Goal: Task Accomplishment & Management: Manage account settings

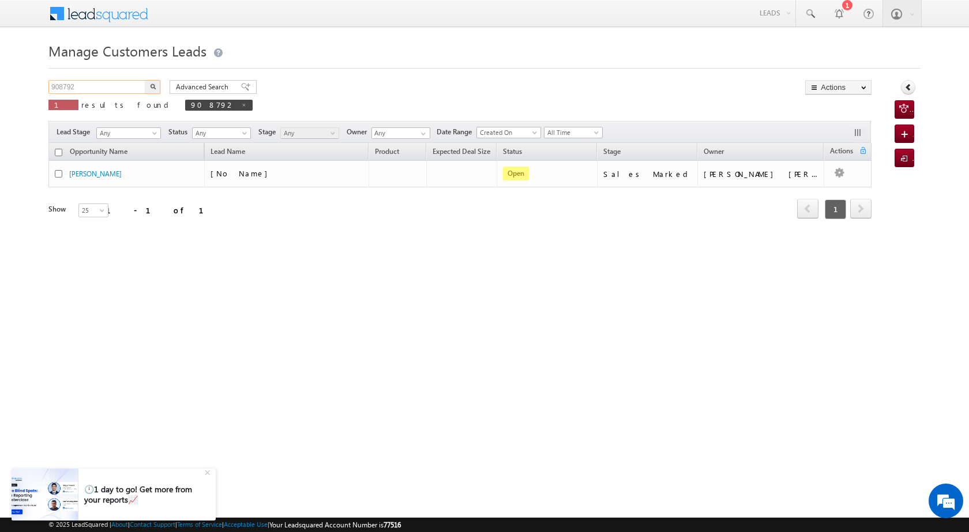
drag, startPoint x: 88, startPoint y: 89, endPoint x: 49, endPoint y: 84, distance: 39.0
click at [49, 84] on input "908792" at bounding box center [97, 87] width 99 height 14
paste input "47320"
type input "947320"
click at [154, 83] on button "button" at bounding box center [152, 87] width 15 height 14
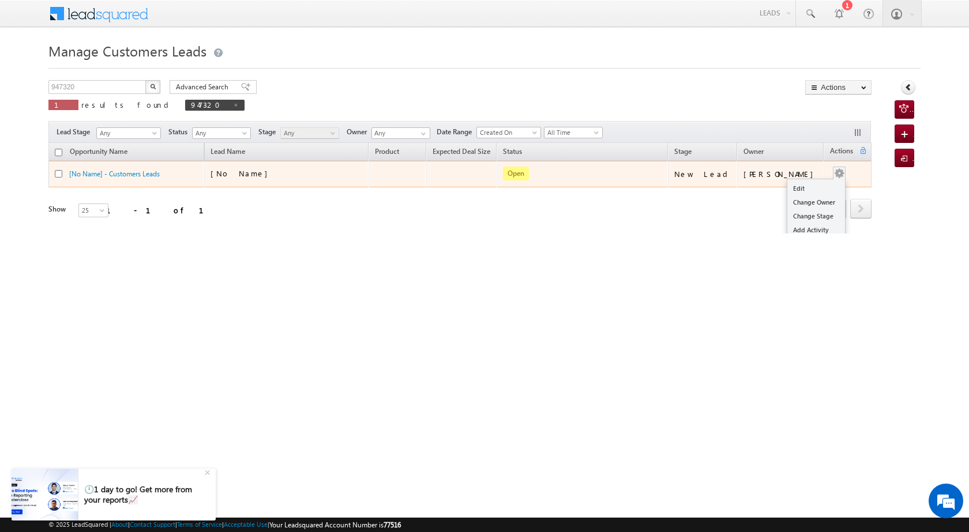
click at [837, 178] on div "Edit Change Owner Change Stage Add Activity Add Task Delete" at bounding box center [839, 174] width 18 height 15
click at [796, 183] on link "Edit" at bounding box center [816, 189] width 58 height 14
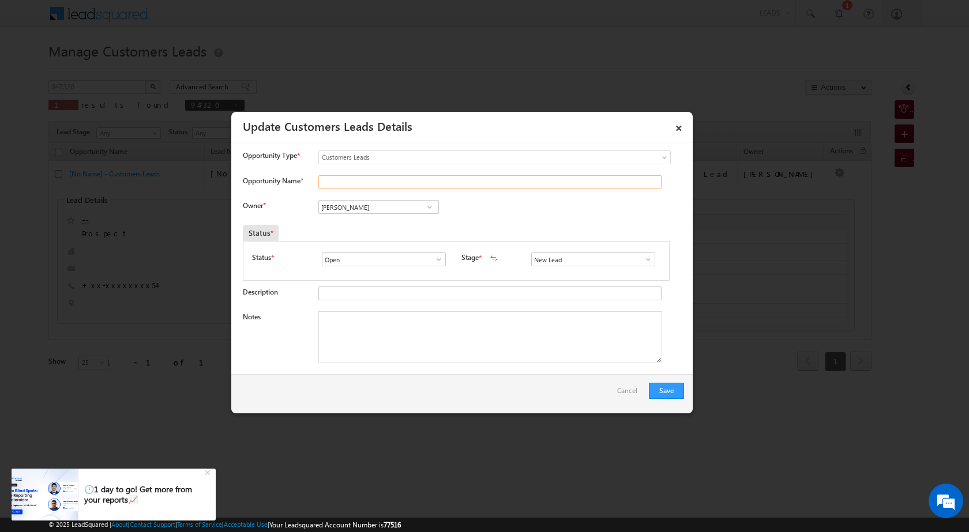
click at [366, 182] on input "Opportunity Name *" at bounding box center [489, 182] width 343 height 14
paste input "PRVINKUMAR"
type input "PRVINKUMAR"
click at [437, 260] on span at bounding box center [439, 259] width 12 height 9
click at [643, 257] on span at bounding box center [648, 259] width 12 height 9
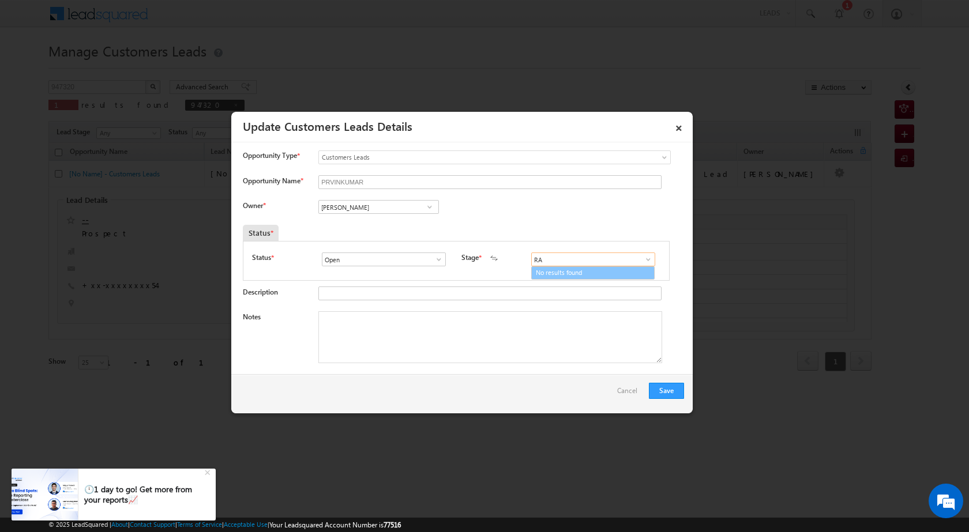
type input "R"
type input "S"
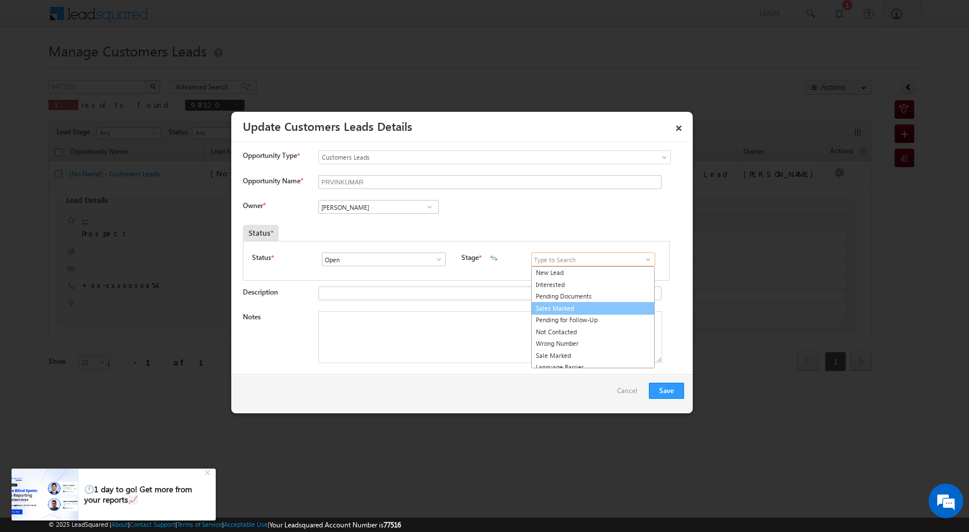
click at [558, 311] on link "Sales Marked" at bounding box center [592, 308] width 123 height 13
type input "Sales Marked"
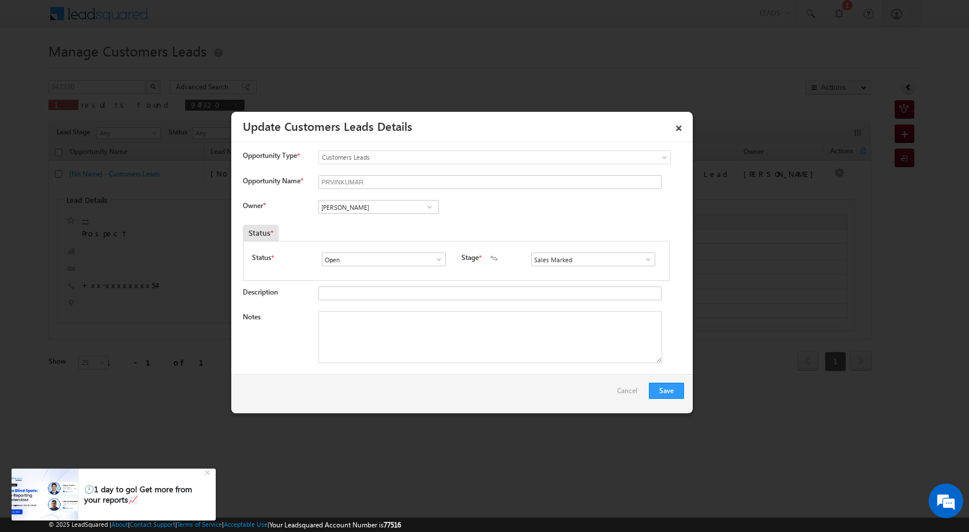
click at [441, 258] on span at bounding box center [439, 259] width 12 height 9
click at [428, 208] on span at bounding box center [430, 206] width 12 height 9
click at [371, 261] on link "[PERSON_NAME] [PERSON_NAME][EMAIL_ADDRESS][DOMAIN_NAME]" at bounding box center [378, 266] width 121 height 22
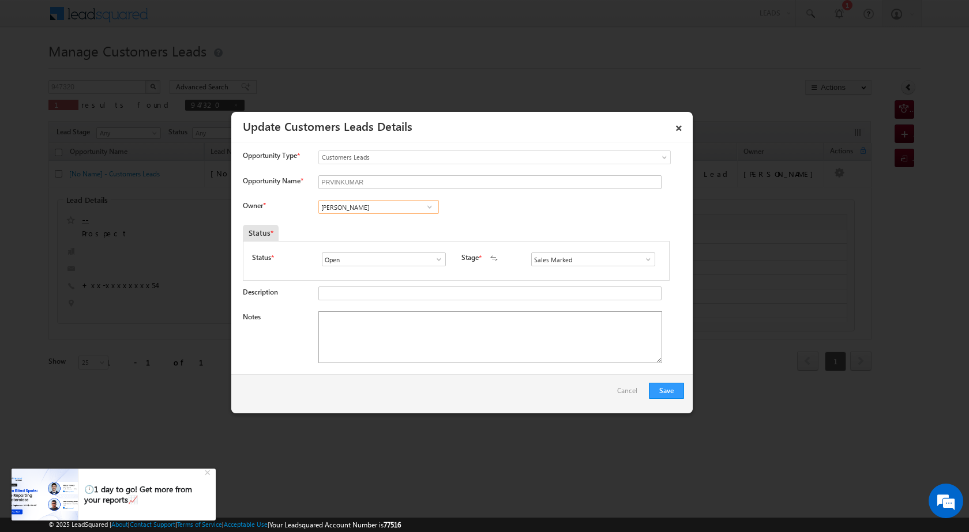
type input "[PERSON_NAME]"
click at [387, 314] on textarea "Notes" at bounding box center [490, 337] width 344 height 52
click at [439, 338] on textarea "Notes" at bounding box center [490, 337] width 344 height 52
paste textarea "PV VAILYE 16 LAC 20 LAC RAJMISTREE INCOME 30 K WIFE [DEMOGRAPHIC_DATA] K CURREN…"
paste textarea "947320"
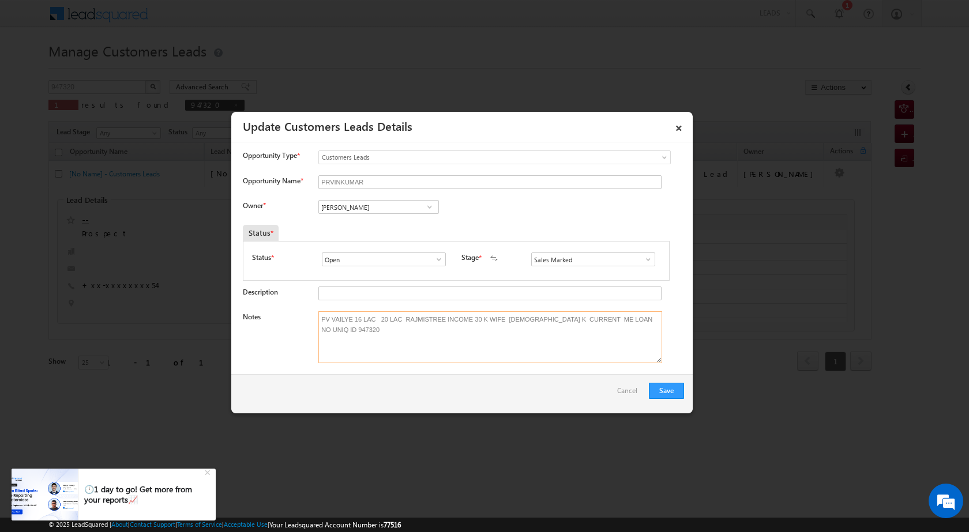
click at [326, 337] on textarea "PV VAILYE 16 LAC 20 LAC RAJMISTREE INCOME 30 K WIFE [DEMOGRAPHIC_DATA] K CURREN…" at bounding box center [490, 337] width 344 height 52
click at [649, 321] on textarea "PV VAILYE 16 LAC 20 LAC RAJMISTREE INCOME 30 K WIFE [DEMOGRAPHIC_DATA] K CURREN…" at bounding box center [490, 337] width 344 height 52
paste textarea "VB_Know_More"
drag, startPoint x: 490, startPoint y: 329, endPoint x: 319, endPoint y: 319, distance: 171.0
click at [319, 319] on textarea "PV VAILYE 16 LAC 20 LAC RAJMISTREE INCOME 30 K WIFE [DEMOGRAPHIC_DATA] K CURREN…" at bounding box center [490, 337] width 344 height 52
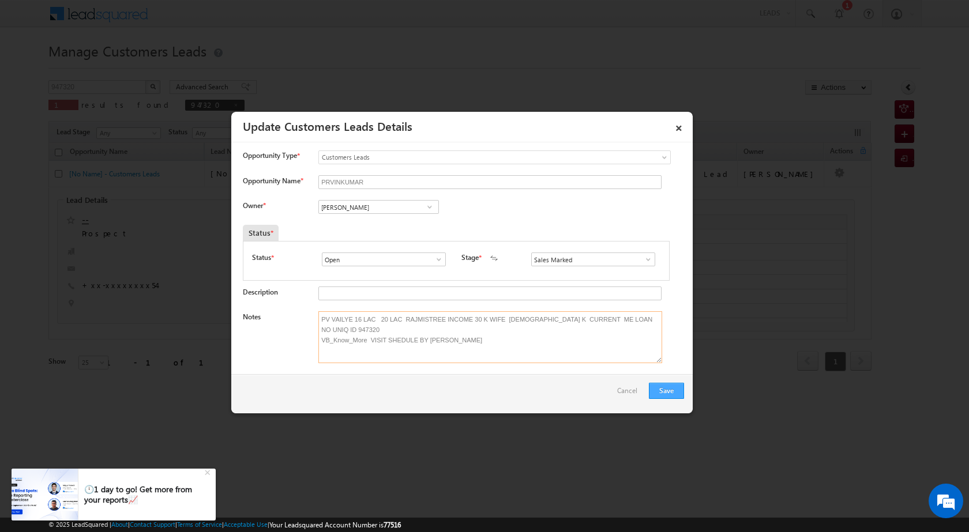
type textarea "PV VAILYE 16 LAC 20 LAC RAJMISTREE INCOME 30 K WIFE [DEMOGRAPHIC_DATA] K CURREN…"
click at [679, 388] on button "Save" at bounding box center [666, 391] width 35 height 16
